Goal: Use online tool/utility: Utilize a website feature to perform a specific function

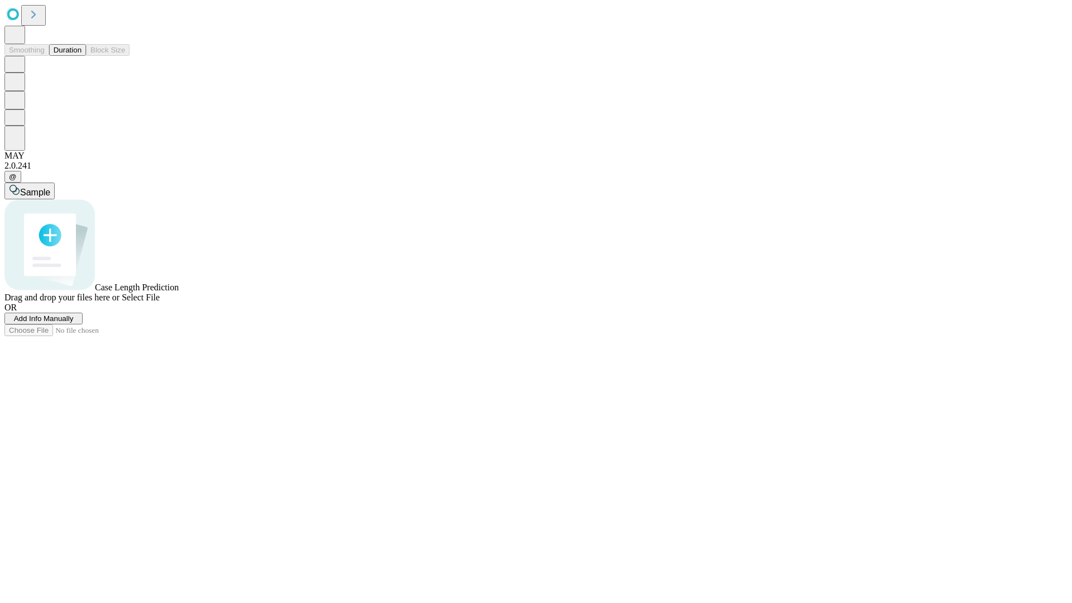
click at [82, 56] on button "Duration" at bounding box center [67, 50] width 37 height 12
click at [50, 188] on span "Sample" at bounding box center [35, 192] width 30 height 9
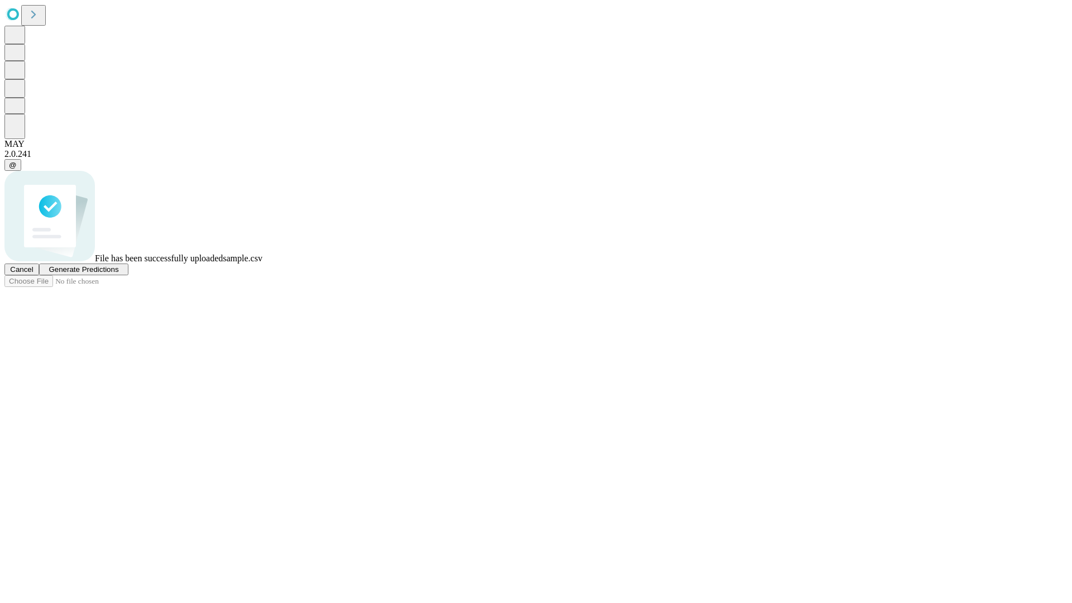
click at [118, 274] on span "Generate Predictions" at bounding box center [84, 269] width 70 height 8
